Goal: Information Seeking & Learning: Learn about a topic

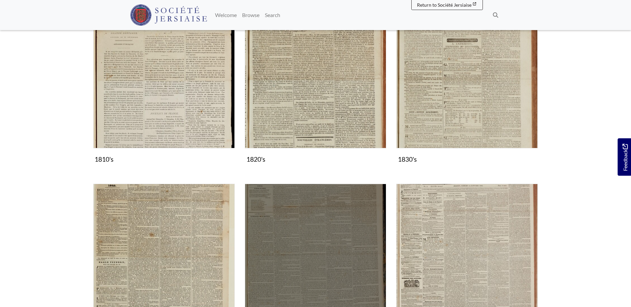
scroll to position [375, 0]
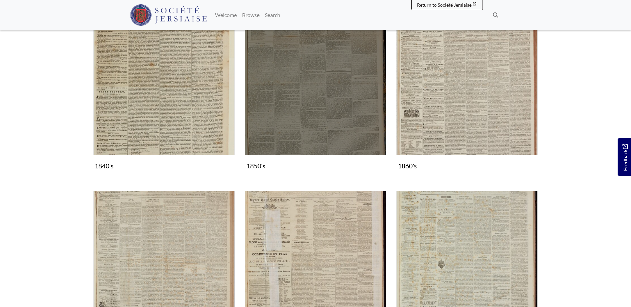
click at [314, 126] on img "Subcollection" at bounding box center [316, 84] width 142 height 142
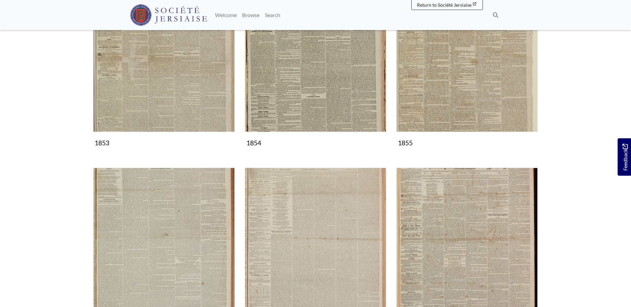
scroll to position [375, 0]
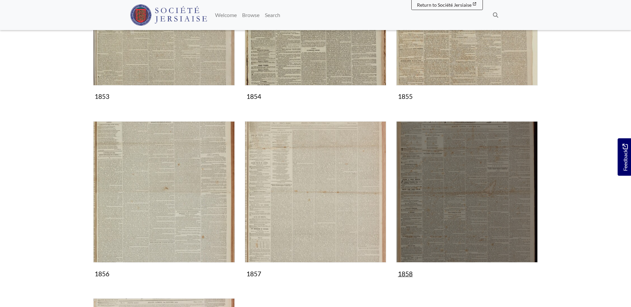
click at [473, 205] on img "Subcollection" at bounding box center [467, 192] width 142 height 142
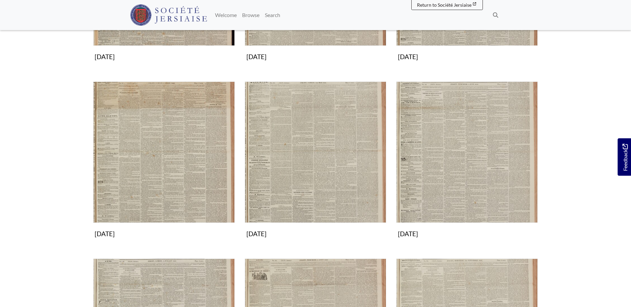
scroll to position [239, 0]
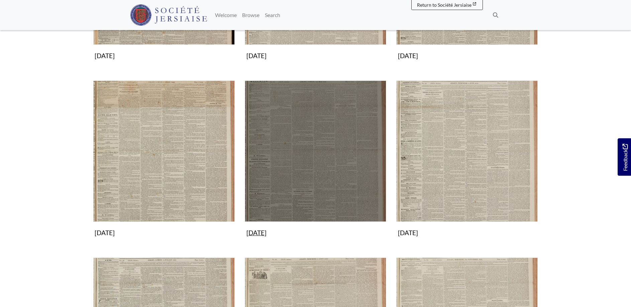
click at [310, 175] on img "Subcollection" at bounding box center [316, 152] width 142 height 142
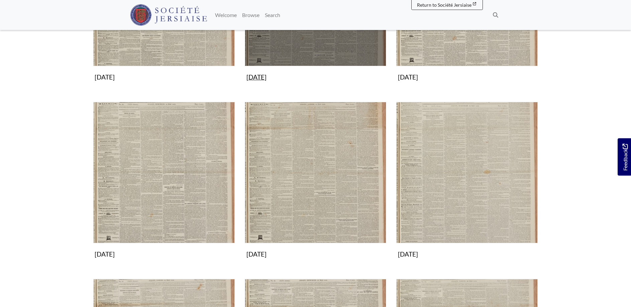
scroll to position [273, 0]
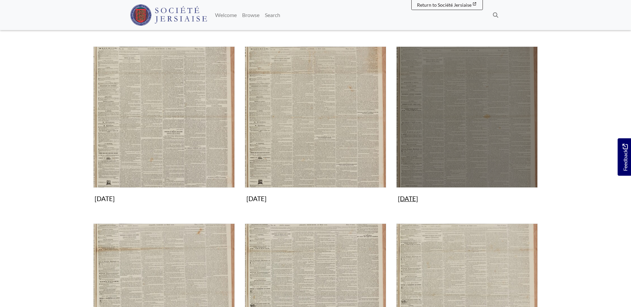
click at [466, 131] on img "Subcollection" at bounding box center [467, 117] width 142 height 142
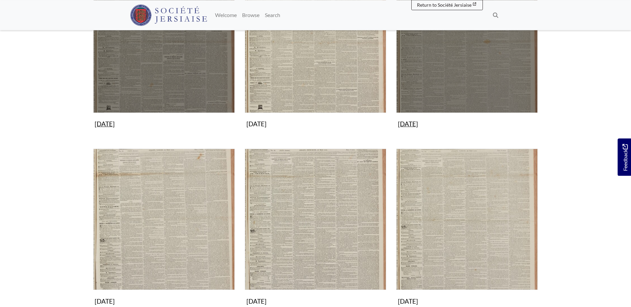
scroll to position [375, 0]
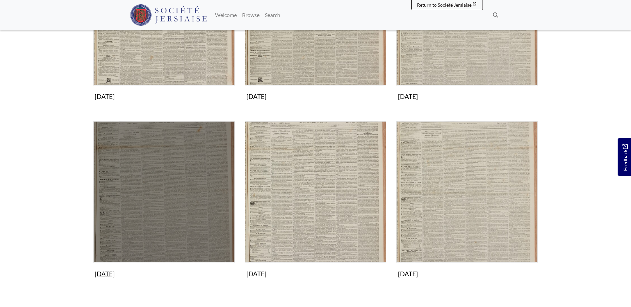
click at [186, 177] on img "Subcollection" at bounding box center [164, 192] width 142 height 142
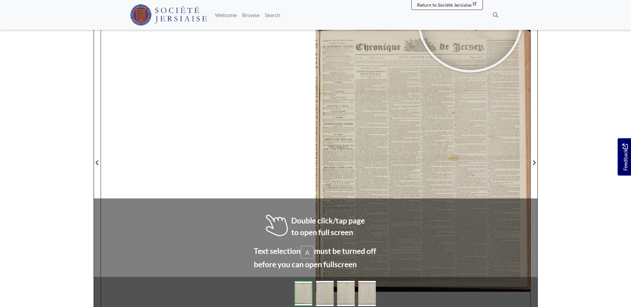
scroll to position [103, 0]
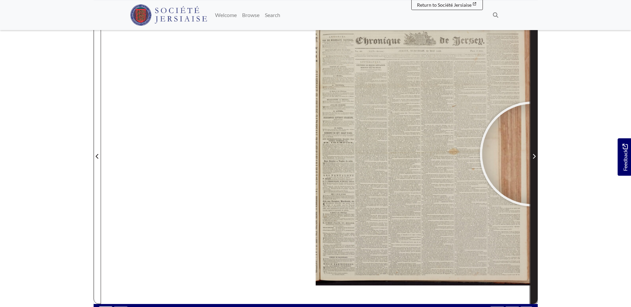
click at [533, 154] on icon "Next Page" at bounding box center [534, 156] width 3 height 5
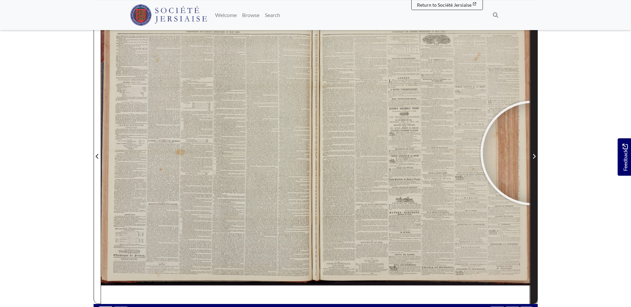
click at [533, 153] on span "Next Page" at bounding box center [534, 157] width 7 height 8
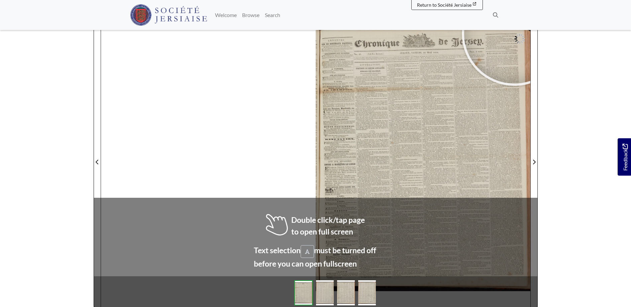
scroll to position [98, 0]
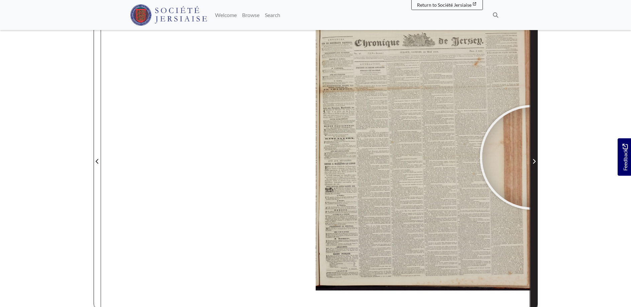
click at [533, 158] on span "Next Page" at bounding box center [534, 157] width 7 height 303
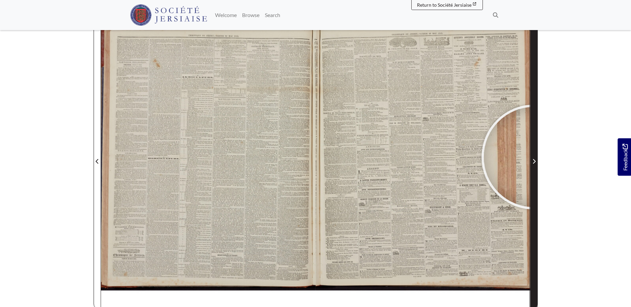
click at [534, 157] on span "Next Page" at bounding box center [534, 157] width 7 height 303
